Goal: Task Accomplishment & Management: Manage account settings

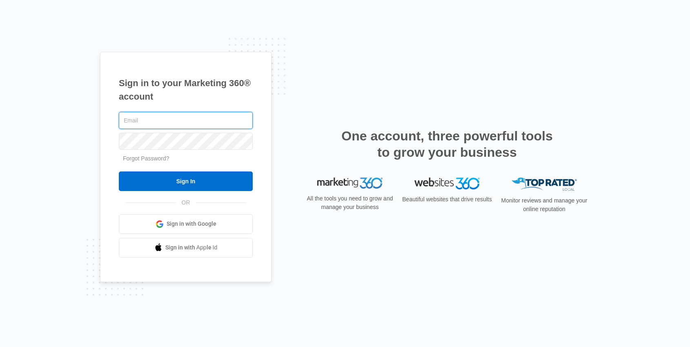
click at [166, 120] on input "text" at bounding box center [186, 120] width 134 height 17
type input "[PERSON_NAME][EMAIL_ADDRESS][PERSON_NAME][DOMAIN_NAME]"
click at [119, 171] on input "Sign In" at bounding box center [186, 181] width 134 height 20
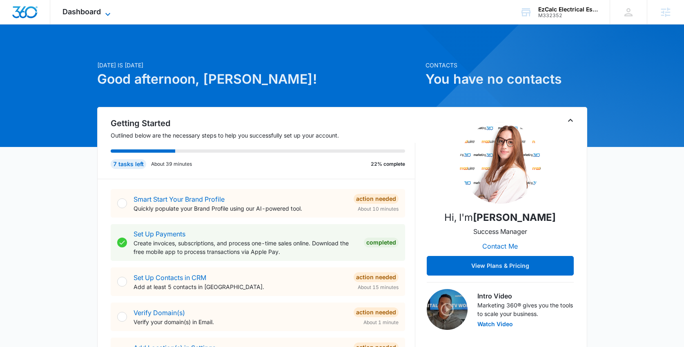
click at [106, 8] on div "Dashboard Apps Reputation Websites Forms CRM Email Social Shop Content Ads Inte…" at bounding box center [87, 12] width 75 height 24
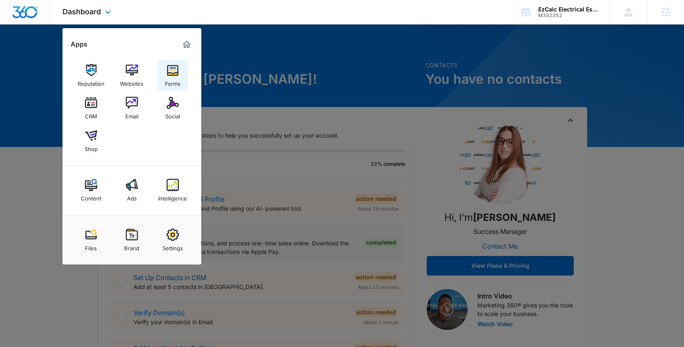
click at [170, 73] on img at bounding box center [172, 70] width 12 height 12
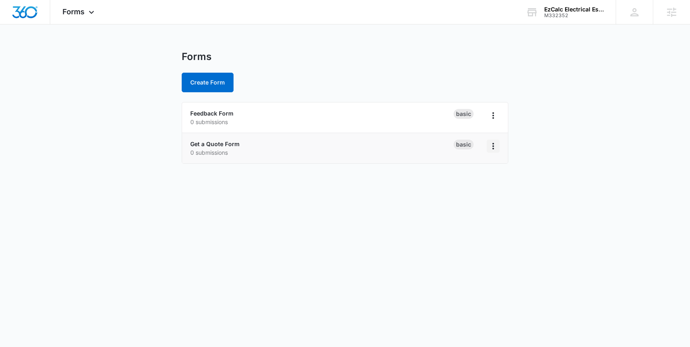
click at [493, 145] on icon "Overflow Menu" at bounding box center [493, 146] width 2 height 7
click at [200, 143] on link "Get a Quote Form" at bounding box center [214, 143] width 49 height 7
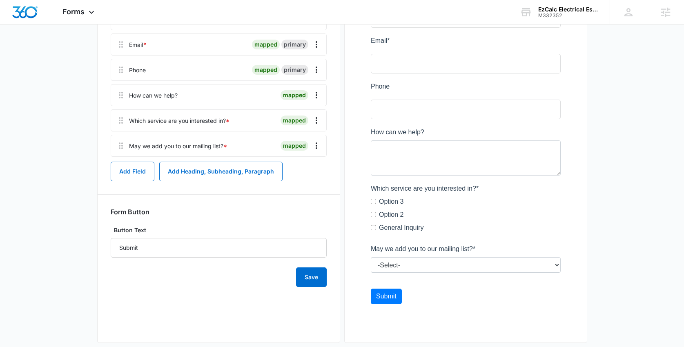
scroll to position [169, 0]
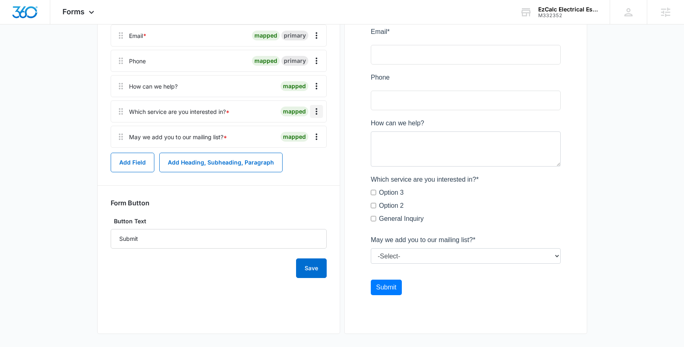
click at [316, 110] on icon "Overflow Menu" at bounding box center [316, 112] width 10 height 10
click at [301, 144] on div "Delete" at bounding box center [294, 147] width 17 height 6
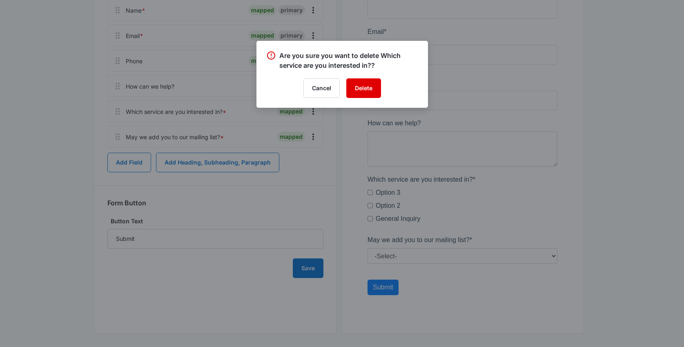
click at [361, 94] on button "Delete" at bounding box center [363, 88] width 35 height 20
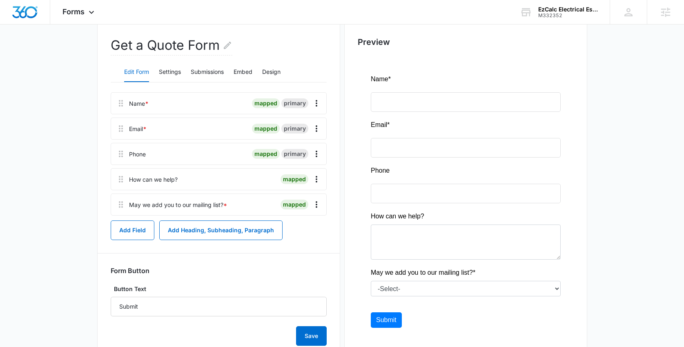
scroll to position [111, 0]
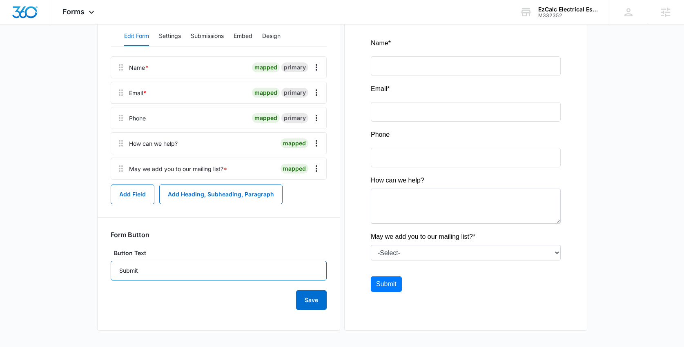
click at [126, 268] on input "Submit" at bounding box center [219, 271] width 216 height 20
click at [159, 267] on input "Submit" at bounding box center [219, 271] width 216 height 20
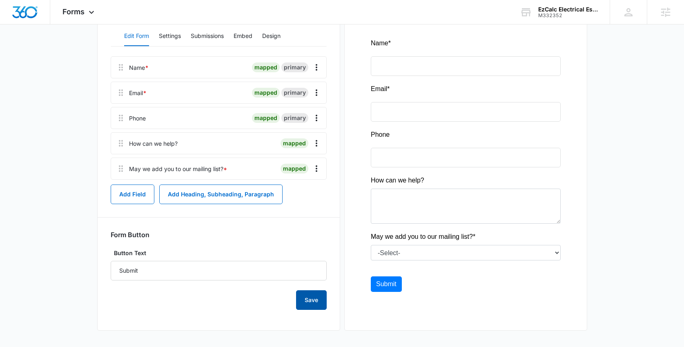
click at [322, 300] on button "Save" at bounding box center [311, 300] width 31 height 20
click at [272, 36] on button "Design" at bounding box center [271, 37] width 18 height 20
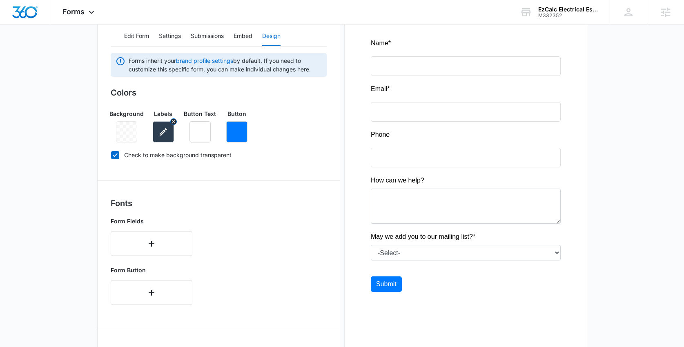
click at [162, 136] on icon "button" at bounding box center [163, 132] width 10 height 10
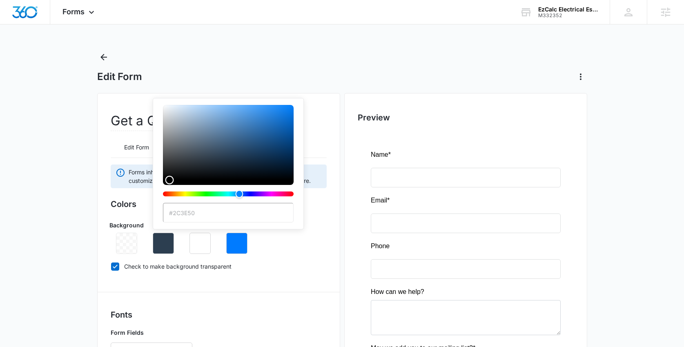
type input "#000000"
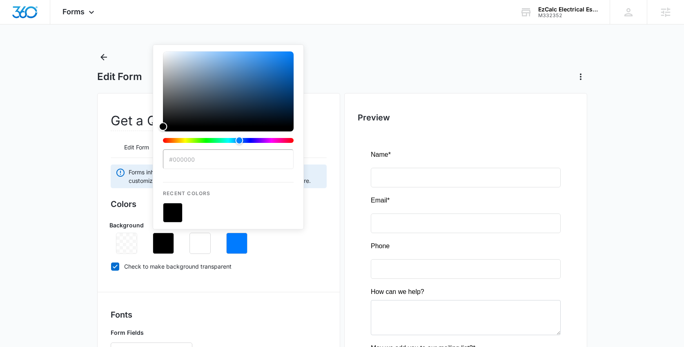
drag, startPoint x: 193, startPoint y: 153, endPoint x: 132, endPoint y: 196, distance: 75.2
click at [155, 197] on div "#000000 Recent Colors" at bounding box center [228, 136] width 151 height 185
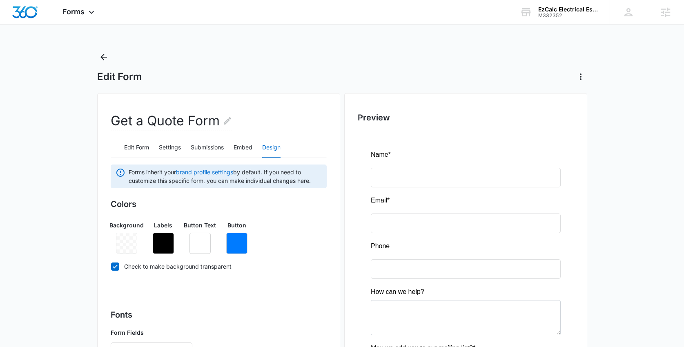
click at [233, 245] on icon "button" at bounding box center [236, 243] width 7 height 7
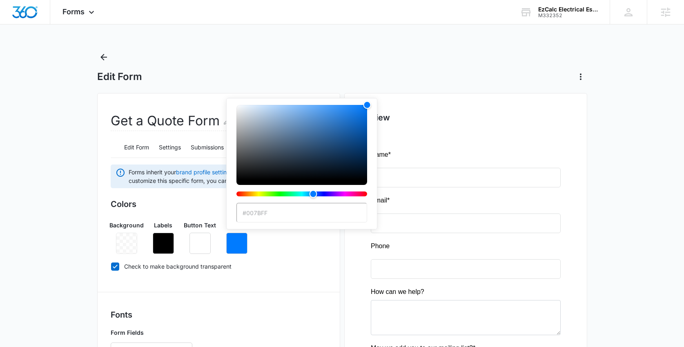
click at [276, 212] on input "#007BFF" at bounding box center [301, 213] width 131 height 20
paste input "b50d2d"
type input "#b50d2d"
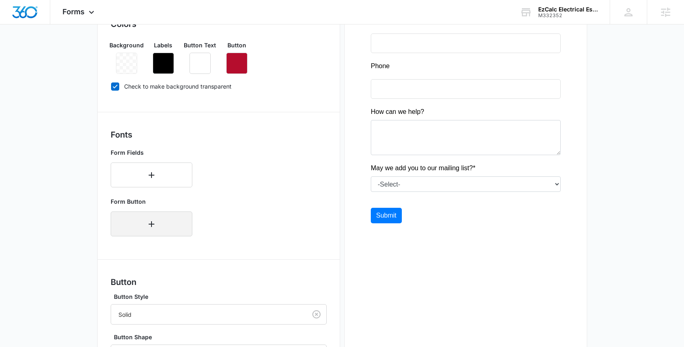
scroll to position [262, 0]
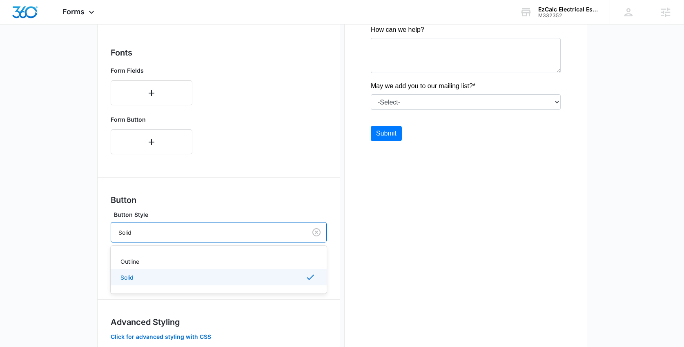
click at [165, 229] on div at bounding box center [207, 232] width 178 height 10
click at [146, 260] on div "Outline" at bounding box center [217, 261] width 195 height 9
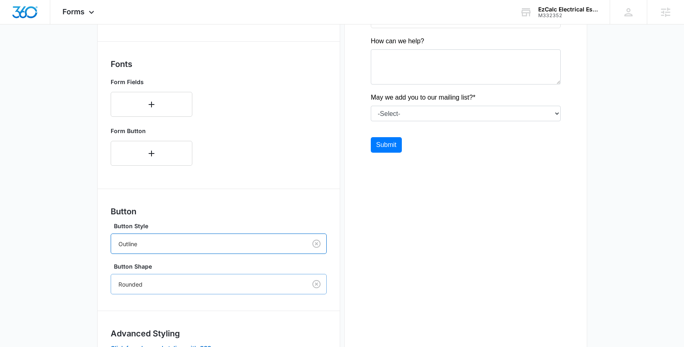
scroll to position [315, 0]
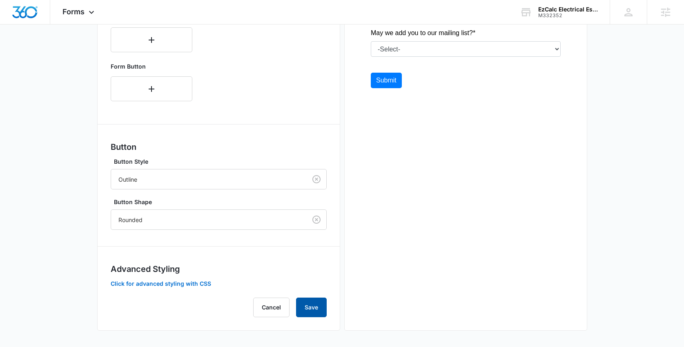
click at [321, 310] on button "Save" at bounding box center [311, 307] width 31 height 20
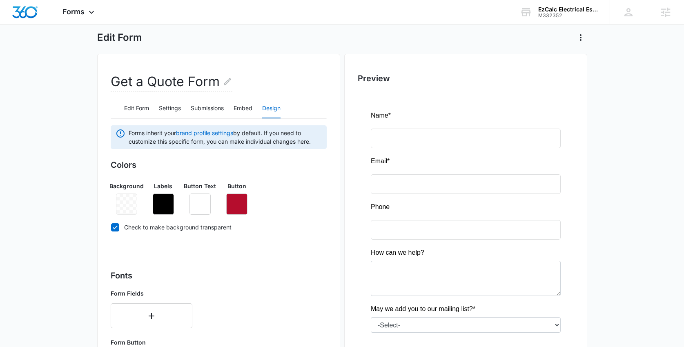
scroll to position [33, 0]
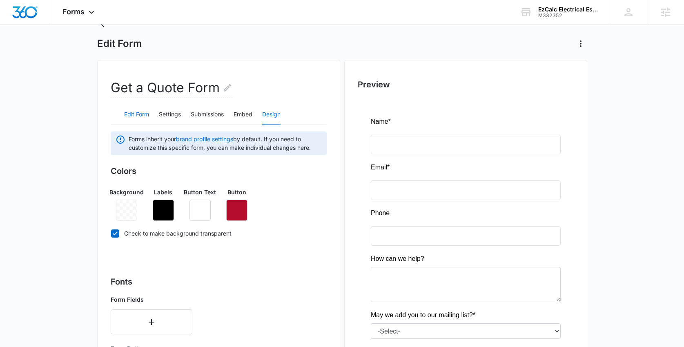
click at [136, 113] on button "Edit Form" at bounding box center [136, 115] width 25 height 20
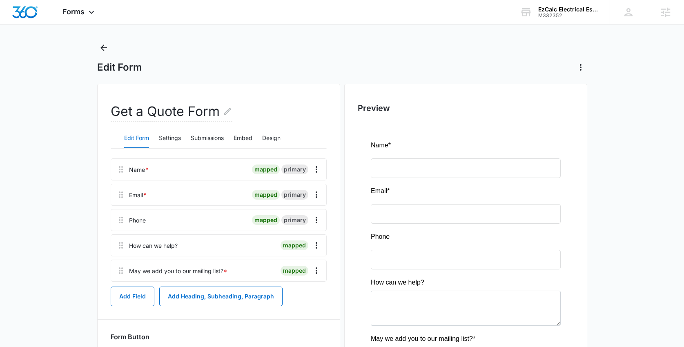
scroll to position [0, 0]
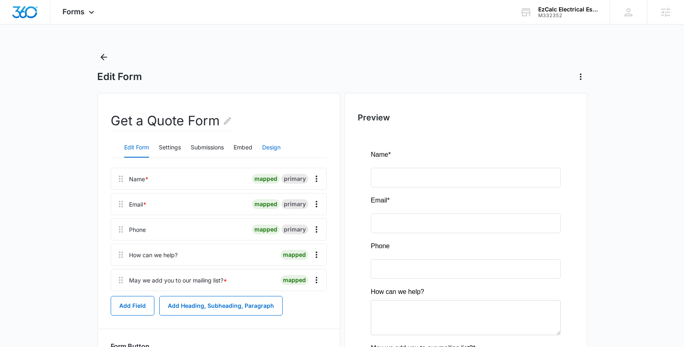
click at [270, 146] on button "Design" at bounding box center [271, 148] width 18 height 20
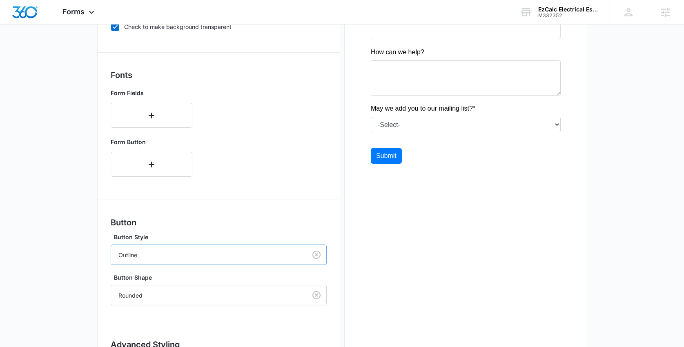
scroll to position [300, 0]
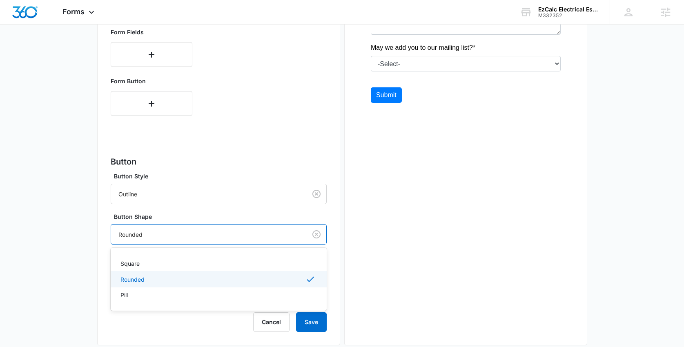
click at [173, 234] on div at bounding box center [207, 234] width 178 height 10
click at [134, 297] on div "Pill" at bounding box center [217, 295] width 195 height 9
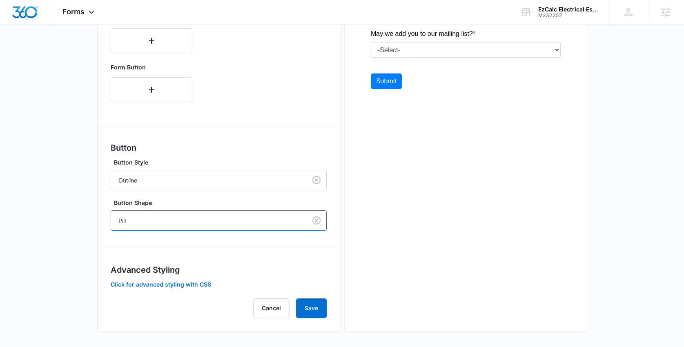
scroll to position [315, 0]
click at [311, 306] on button "Save" at bounding box center [311, 307] width 31 height 20
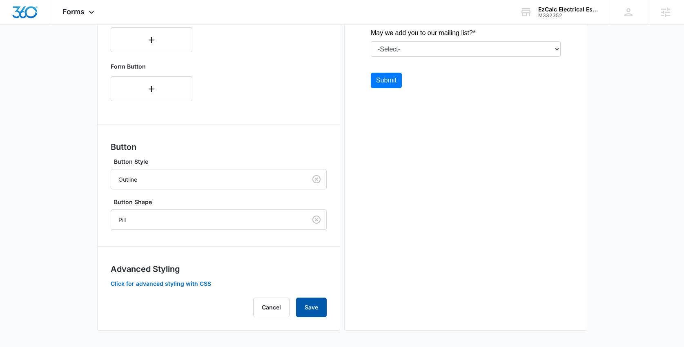
click at [318, 305] on button "Save" at bounding box center [311, 307] width 31 height 20
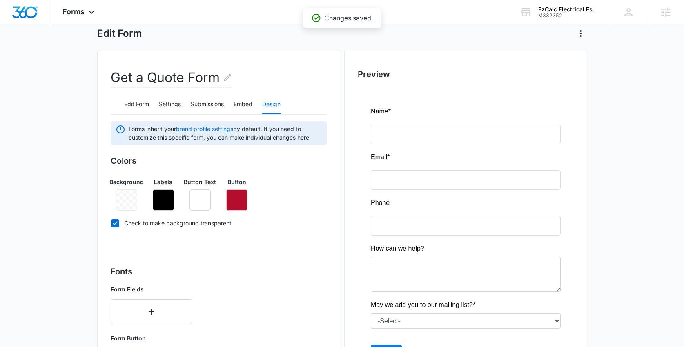
scroll to position [0, 0]
